Goal: Task Accomplishment & Management: Manage account settings

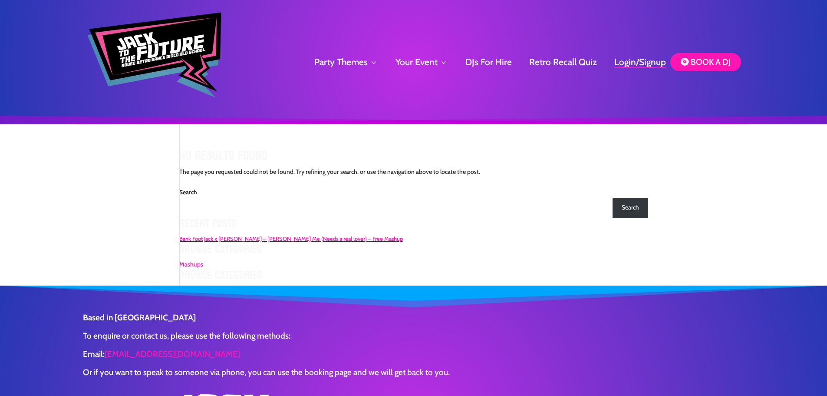
click at [622, 60] on link "Login/Signup" at bounding box center [640, 61] width 52 height 11
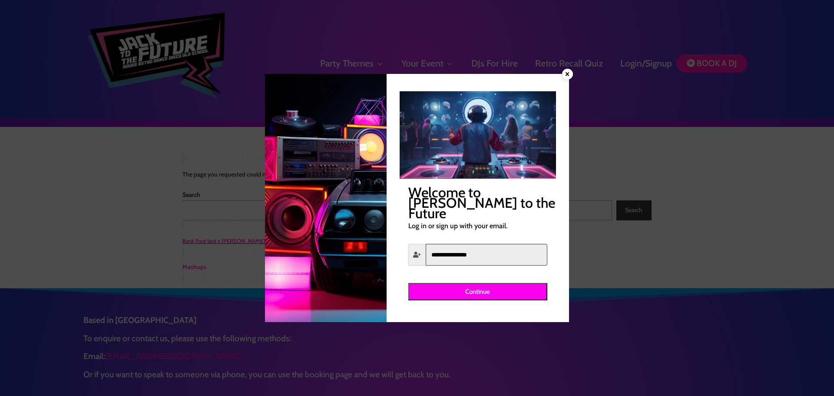
click at [484, 244] on input "text" at bounding box center [487, 255] width 122 height 22
type input "**********"
click at [491, 286] on button "Continue" at bounding box center [477, 291] width 139 height 17
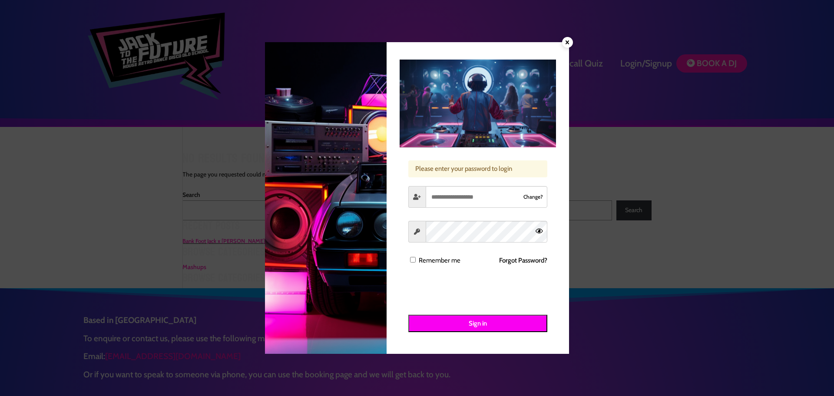
click at [468, 322] on button "Sign in" at bounding box center [477, 322] width 139 height 17
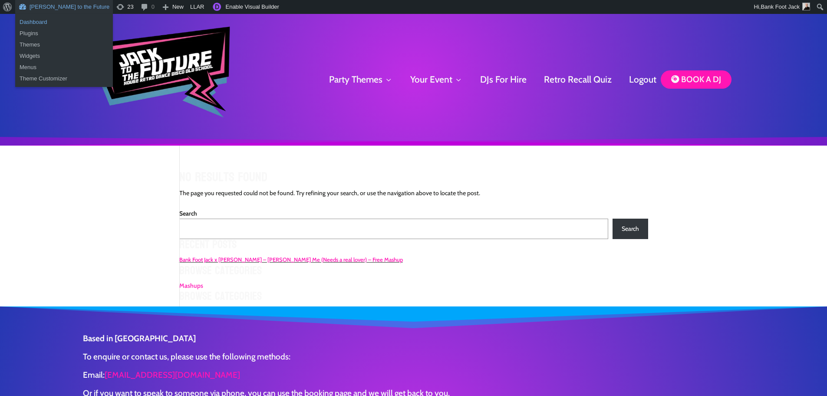
click at [42, 23] on link "Dashboard" at bounding box center [64, 21] width 98 height 11
